Goal: Check status: Check status

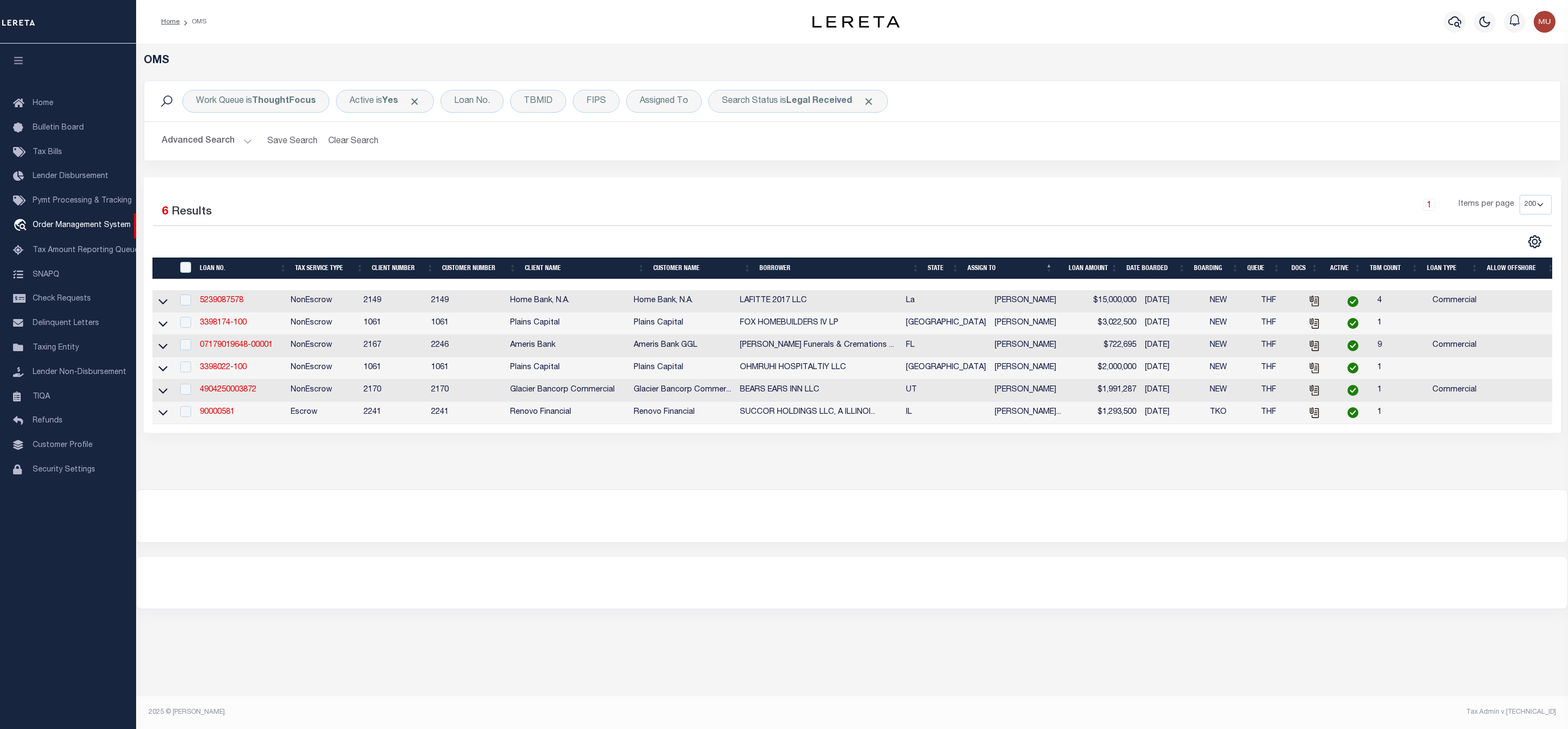
select select "200"
click at [775, 108] on div "Search Status is Legal Received" at bounding box center [798, 102] width 180 height 23
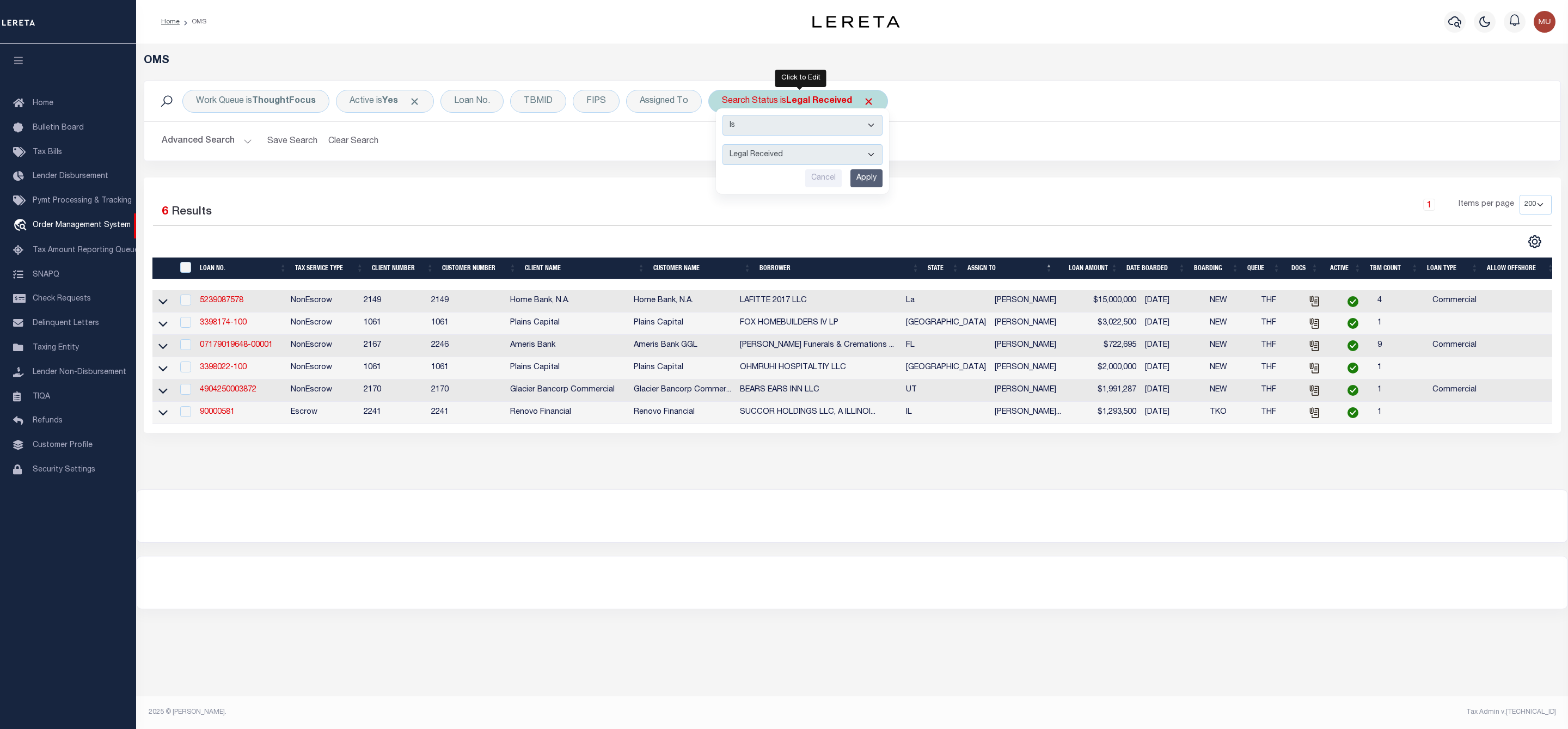
click at [761, 154] on select "Automated Search Bad Parcel Complete Duplicate Parcel High Dollar Reporting In …" at bounding box center [802, 155] width 160 height 21
select select "IP"
click at [725, 145] on select "Automated Search Bad Parcel Complete Duplicate Parcel High Dollar Reporting In …" at bounding box center [802, 155] width 160 height 21
click at [863, 187] on input "Apply" at bounding box center [866, 178] width 32 height 18
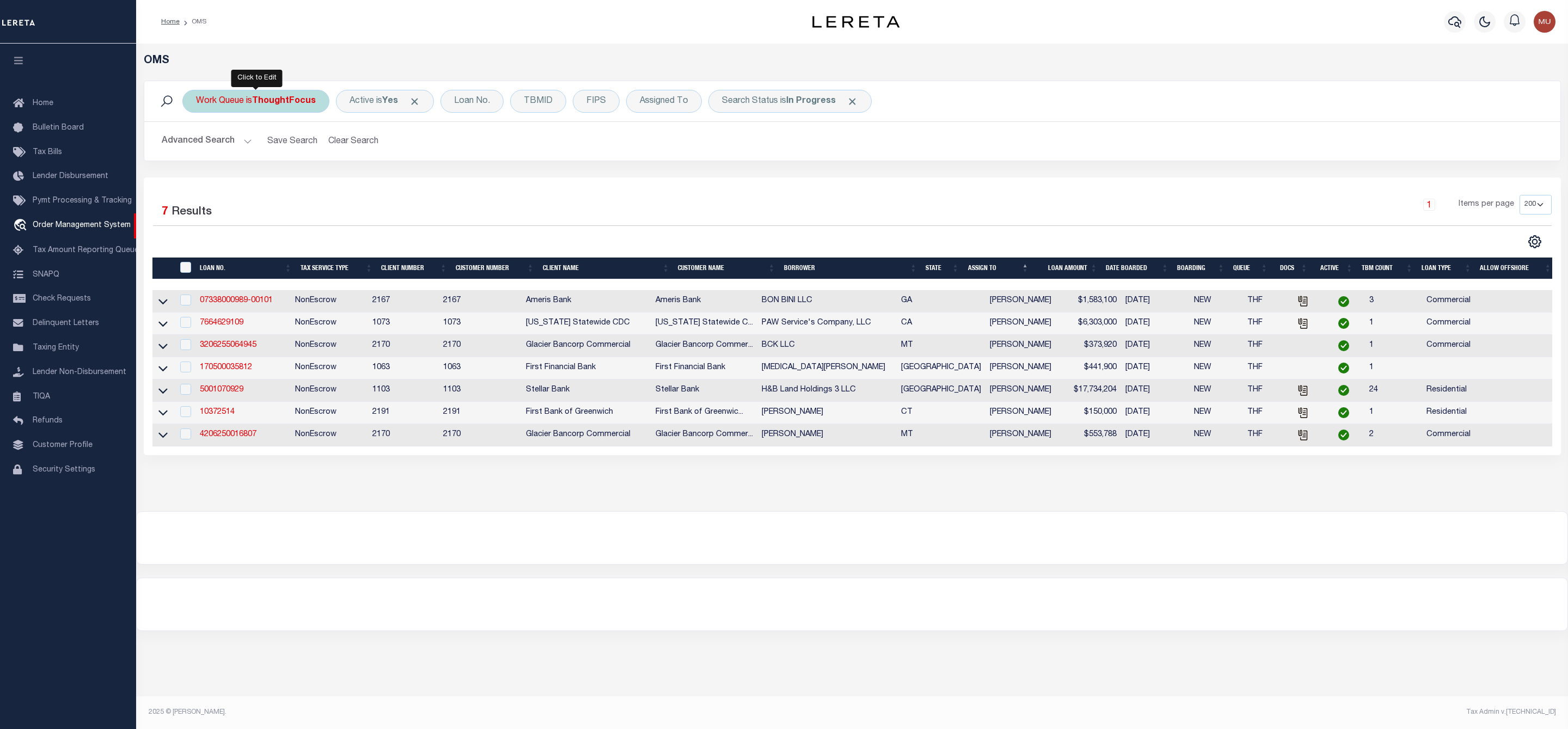
click at [292, 103] on b "ThoughtFocus" at bounding box center [284, 101] width 64 height 9
click at [268, 155] on select "--ALL-- General ThoughtFocus" at bounding box center [276, 155] width 160 height 21
select select "GEN"
click at [197, 145] on select "--ALL-- General ThoughtFocus" at bounding box center [276, 155] width 160 height 21
click at [335, 180] on input "Apply" at bounding box center [340, 178] width 32 height 18
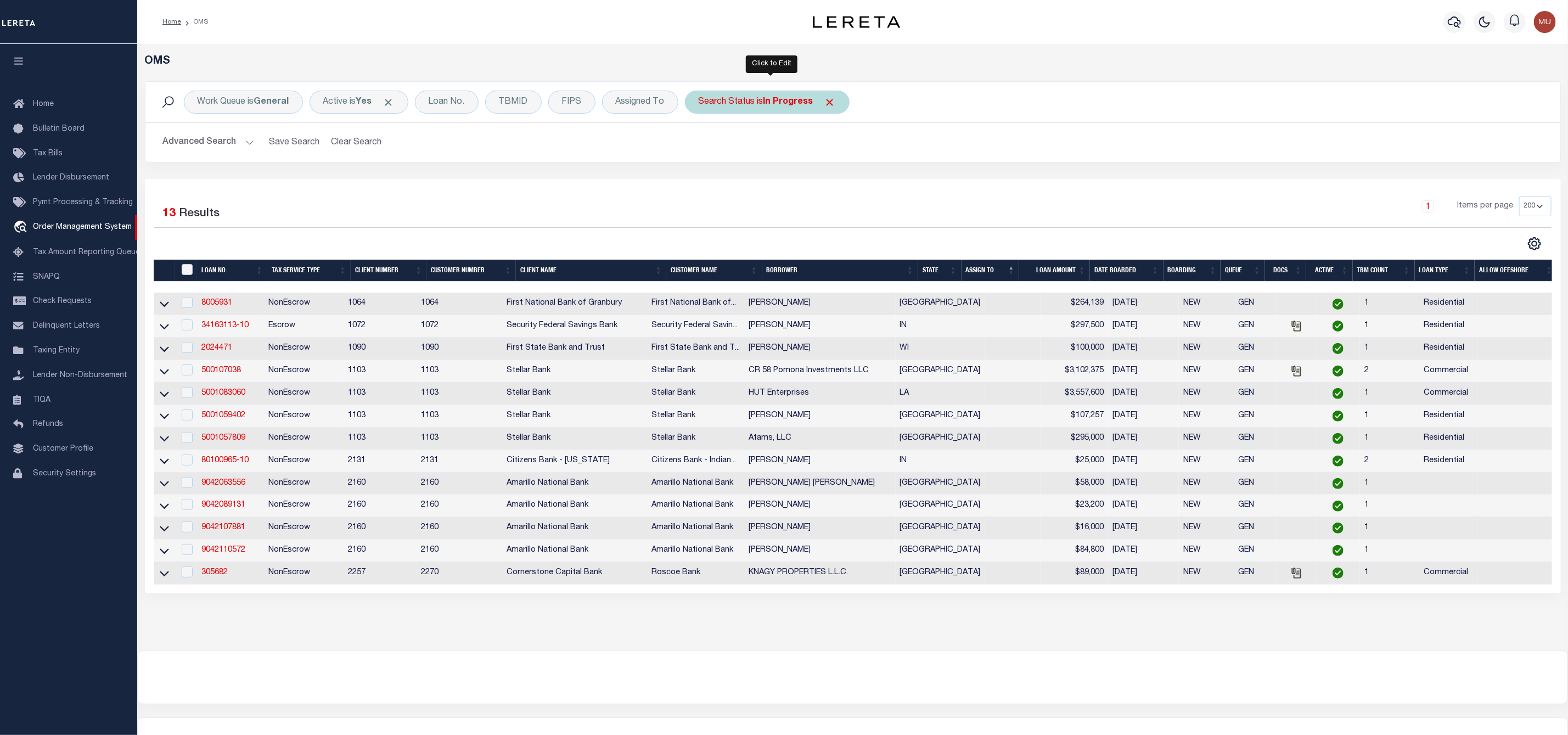
click at [751, 102] on div "Search Status is In Progress" at bounding box center [767, 102] width 164 height 23
click at [744, 153] on select "Automated Search Bad Parcel Complete Duplicate Parcel High Dollar Reporting In …" at bounding box center [780, 156] width 161 height 21
select select "RD"
click at [703, 147] on select "Automated Search Bad Parcel Complete Duplicate Parcel High Dollar Reporting In …" at bounding box center [780, 156] width 161 height 21
click at [837, 174] on input "Apply" at bounding box center [844, 180] width 33 height 18
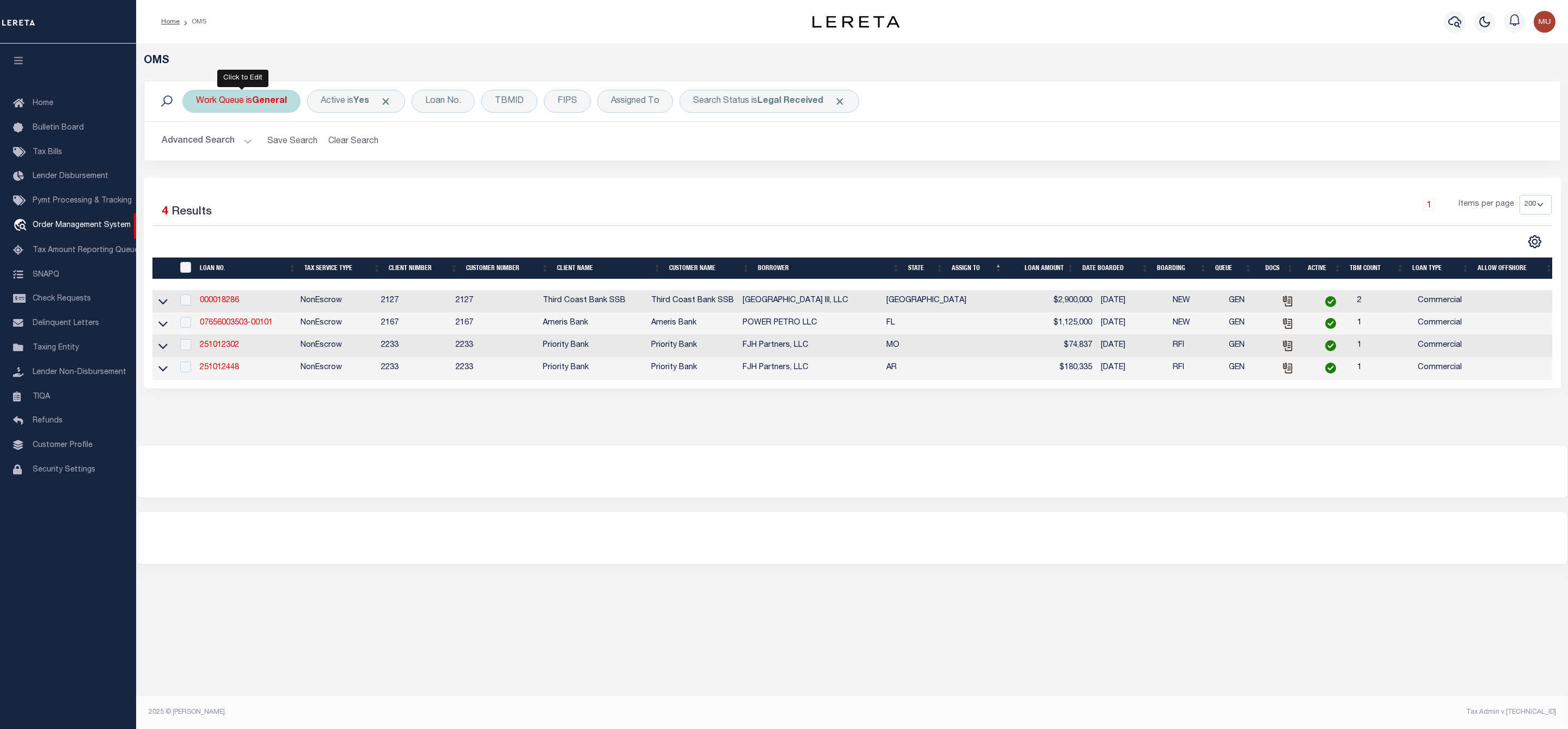
click at [248, 103] on div "Work Queue is General" at bounding box center [242, 102] width 118 height 23
click at [247, 145] on select "--ALL-- General ThoughtFocus" at bounding box center [276, 155] width 160 height 21
select select "THF"
click at [197, 145] on select "--ALL-- General ThoughtFocus" at bounding box center [276, 155] width 160 height 21
click at [351, 187] on input "Apply" at bounding box center [340, 178] width 32 height 18
